Goal: Information Seeking & Learning: Learn about a topic

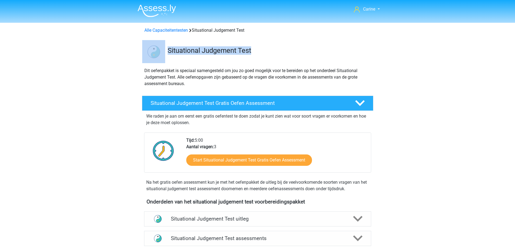
drag, startPoint x: 256, startPoint y: 49, endPoint x: 162, endPoint y: 53, distance: 93.9
click at [162, 53] on div "Situational Judgement Test" at bounding box center [257, 50] width 257 height 25
drag, startPoint x: 250, startPoint y: 54, endPoint x: 256, endPoint y: 52, distance: 5.5
click at [251, 54] on h3 "Situational Judgement Test" at bounding box center [269, 50] width 202 height 8
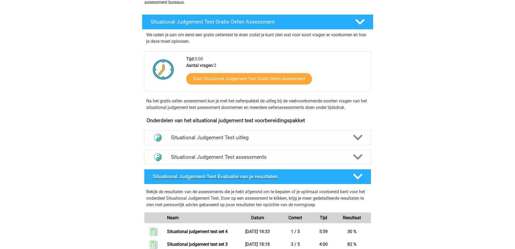
scroll to position [162, 0]
